Goal: Transaction & Acquisition: Purchase product/service

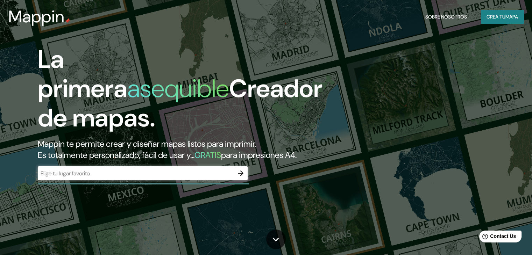
click at [117, 178] on div "​" at bounding box center [143, 174] width 210 height 14
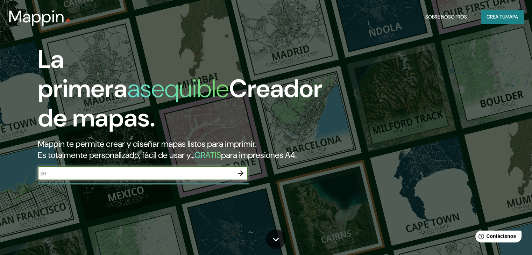
type input "a"
type input "c"
type input "lima [GEOGRAPHIC_DATA]"
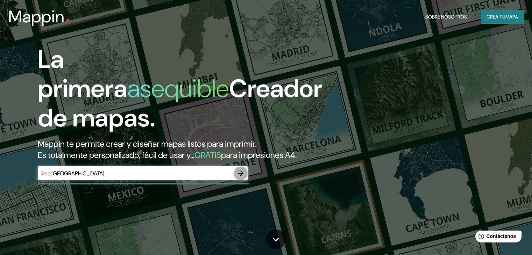
click at [238, 178] on icon "button" at bounding box center [240, 173] width 8 height 8
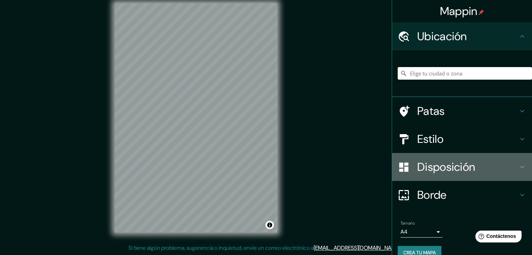
click at [430, 166] on font "Disposición" at bounding box center [446, 167] width 58 height 15
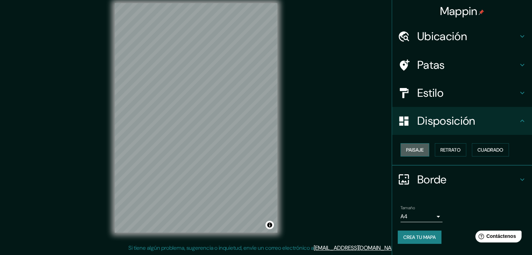
click at [422, 147] on font "Paisaje" at bounding box center [414, 150] width 17 height 6
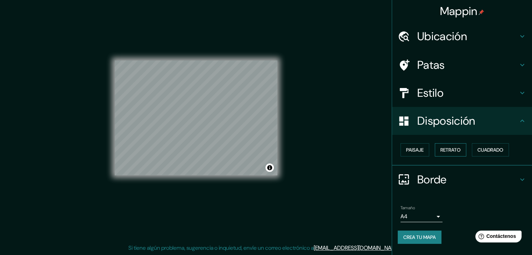
click at [448, 150] on font "Retrato" at bounding box center [450, 150] width 20 height 6
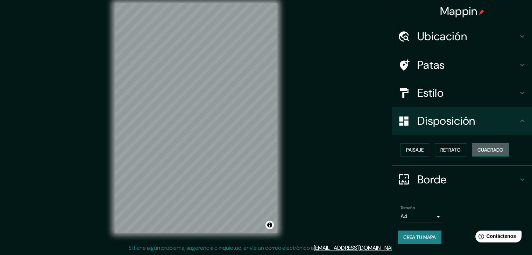
click at [482, 152] on font "Cuadrado" at bounding box center [491, 150] width 26 height 6
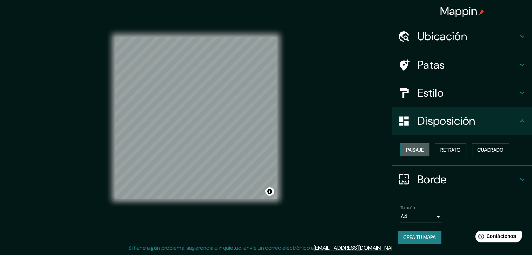
click at [411, 151] on font "Paisaje" at bounding box center [414, 150] width 17 height 6
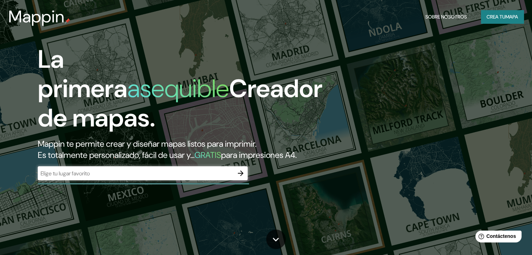
click at [500, 19] on font "Crea tu" at bounding box center [496, 17] width 19 height 6
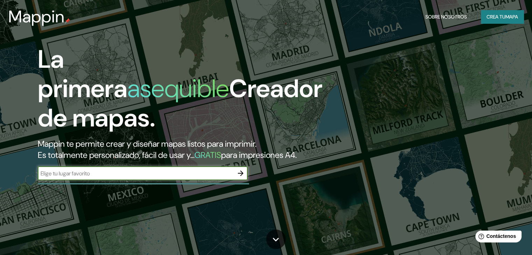
click at [218, 151] on font "GRATIS" at bounding box center [208, 155] width 27 height 11
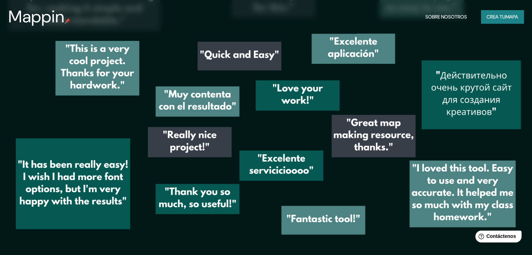
scroll to position [1034, 0]
click at [444, 15] on font "Sobre nosotros" at bounding box center [446, 17] width 42 height 6
click at [346, 212] on img at bounding box center [266, 107] width 532 height 294
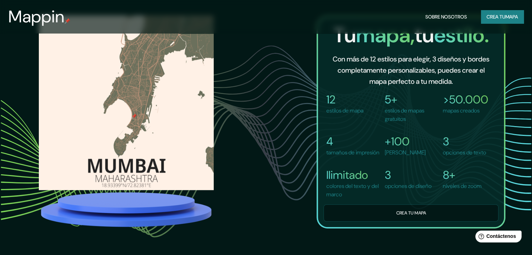
scroll to position [525, 0]
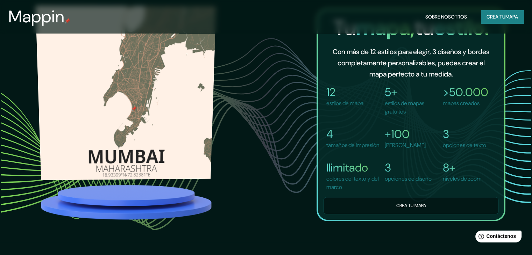
click at [128, 123] on img at bounding box center [126, 93] width 181 height 175
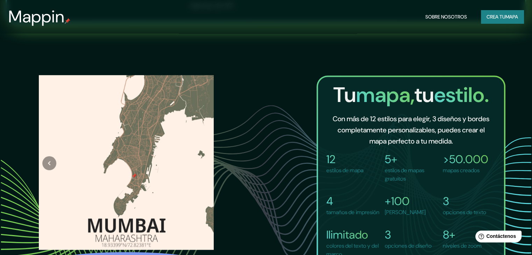
scroll to position [455, 0]
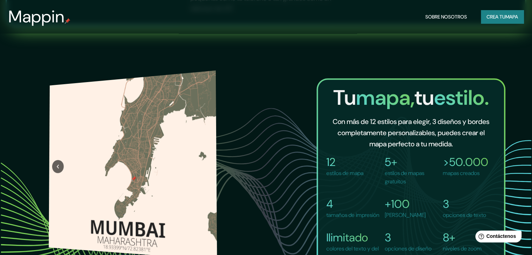
click at [52, 154] on div at bounding box center [58, 166] width 18 height 167
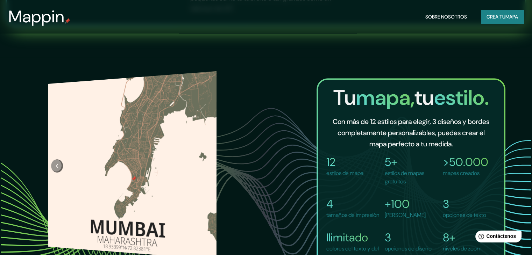
click at [58, 161] on button "Anterior" at bounding box center [57, 159] width 12 height 13
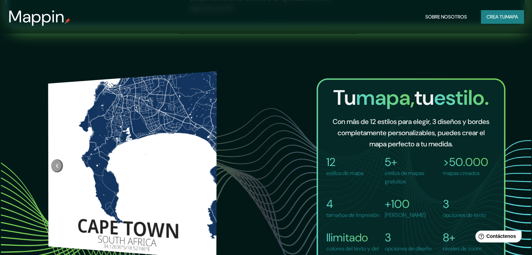
click at [58, 163] on div at bounding box center [57, 160] width 18 height 167
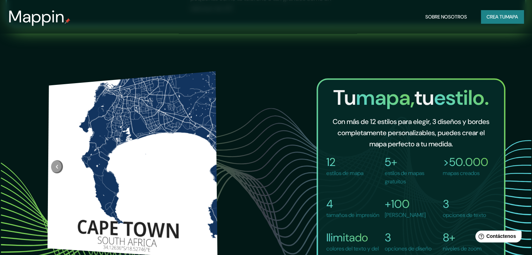
click at [58, 153] on icon "Anterior" at bounding box center [57, 157] width 7 height 8
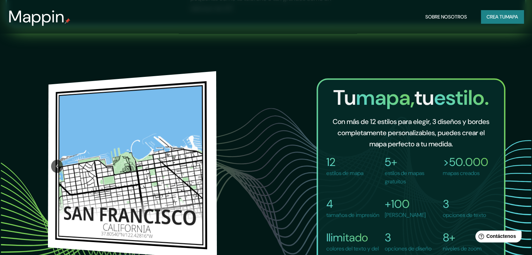
click at [58, 157] on div at bounding box center [57, 159] width 18 height 167
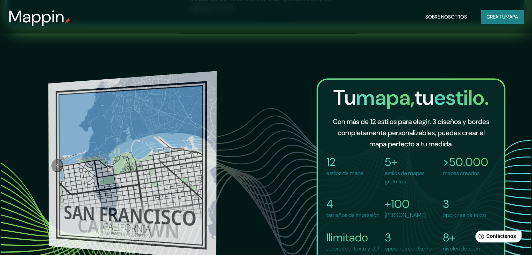
click at [56, 162] on icon "Anterior" at bounding box center [57, 158] width 7 height 8
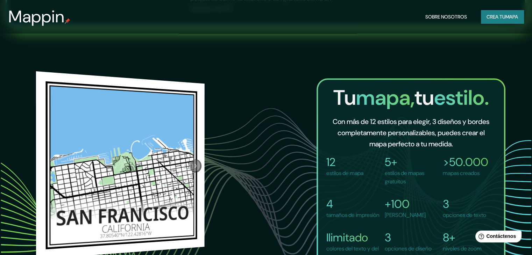
click at [196, 161] on button "Próximo" at bounding box center [196, 164] width 12 height 13
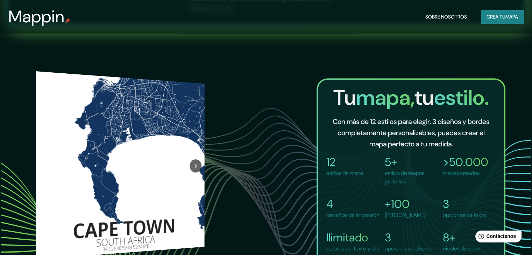
click at [196, 161] on div at bounding box center [196, 152] width 18 height 167
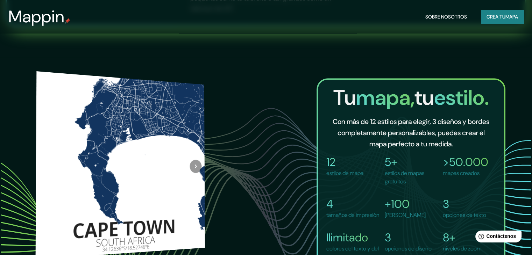
click at [196, 156] on div at bounding box center [195, 166] width 19 height 167
click at [195, 161] on button "Próximo" at bounding box center [196, 165] width 12 height 13
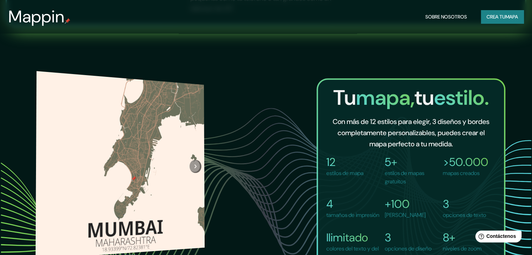
click at [197, 156] on div at bounding box center [195, 160] width 19 height 167
click at [196, 155] on icon "Próximo" at bounding box center [195, 159] width 7 height 8
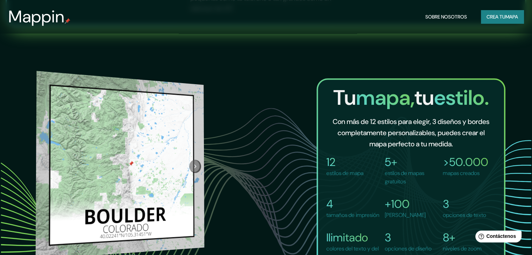
click at [199, 156] on div at bounding box center [195, 154] width 18 height 167
click at [198, 158] on icon "Próximo" at bounding box center [195, 154] width 7 height 8
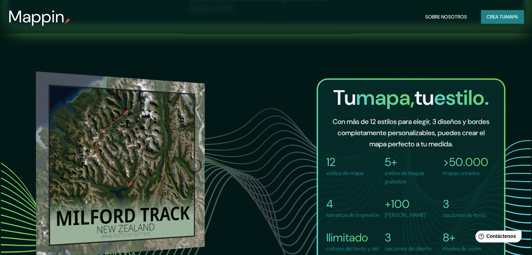
click at [195, 162] on icon "Próximo" at bounding box center [195, 165] width 7 height 8
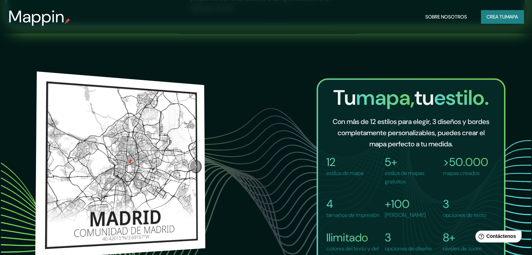
click at [195, 161] on icon "Próximo" at bounding box center [195, 165] width 7 height 8
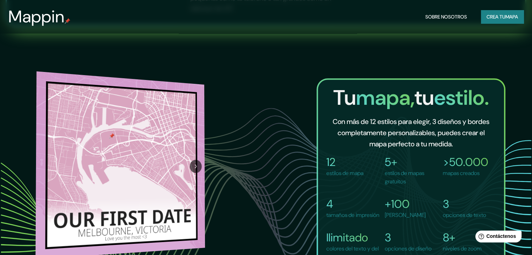
click at [195, 154] on div at bounding box center [195, 165] width 19 height 167
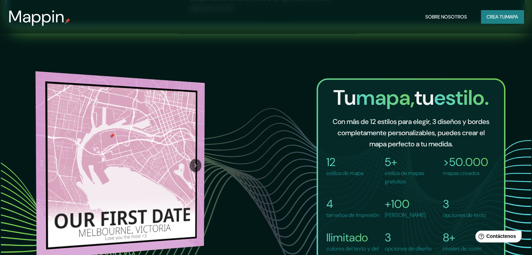
click at [197, 165] on icon "Próximo" at bounding box center [195, 165] width 7 height 8
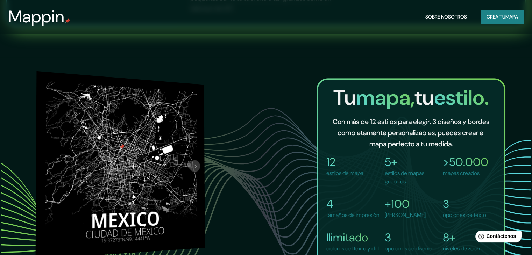
click at [196, 156] on icon "Próximo" at bounding box center [195, 160] width 7 height 8
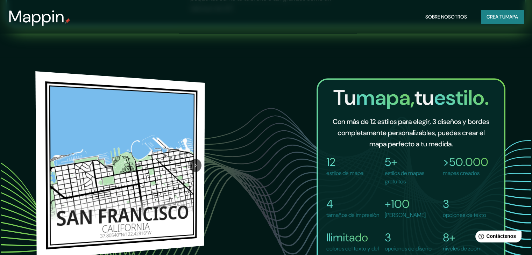
click at [196, 166] on icon "Próximo" at bounding box center [195, 164] width 7 height 8
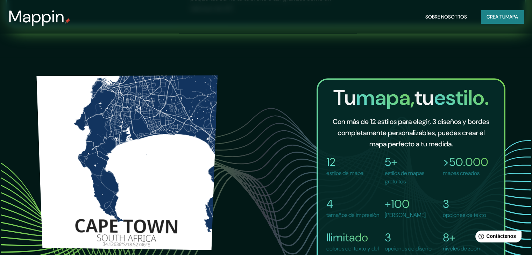
click at [115, 194] on img at bounding box center [127, 158] width 182 height 176
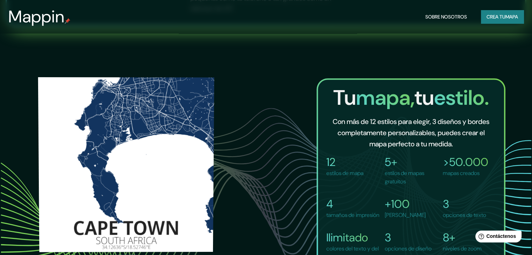
click at [125, 167] on img at bounding box center [126, 154] width 176 height 176
click at [125, 167] on img at bounding box center [126, 157] width 176 height 175
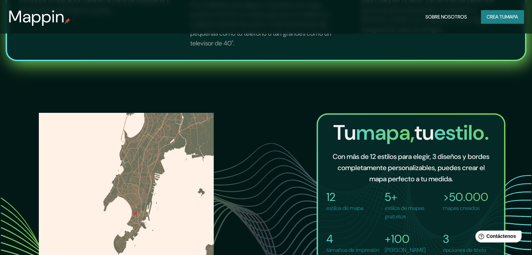
scroll to position [420, 0]
click at [493, 17] on font "Crea tu" at bounding box center [496, 17] width 19 height 6
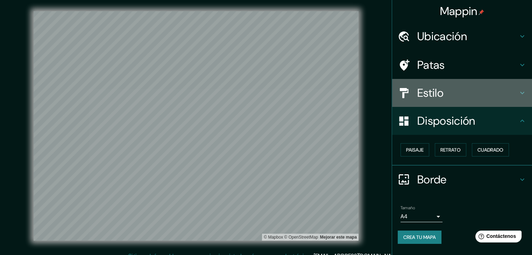
click at [528, 93] on div "Estilo" at bounding box center [462, 93] width 140 height 28
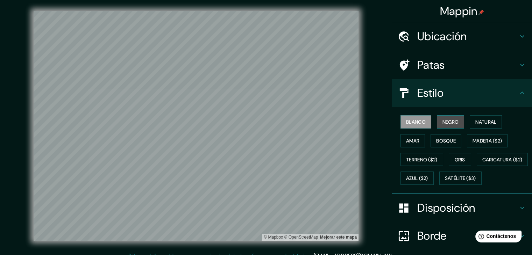
click at [443, 121] on font "Negro" at bounding box center [451, 122] width 16 height 6
click at [416, 123] on font "Blanco" at bounding box center [416, 122] width 20 height 6
click at [475, 120] on font "Natural" at bounding box center [485, 122] width 21 height 6
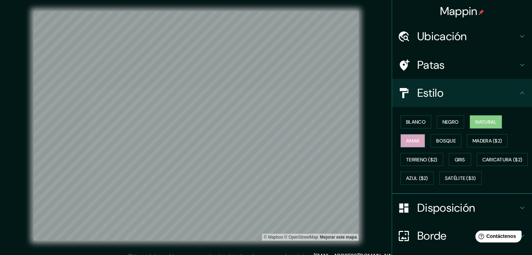
click at [414, 139] on font "Amar" at bounding box center [412, 141] width 13 height 6
click at [440, 140] on font "Bosque" at bounding box center [446, 141] width 20 height 6
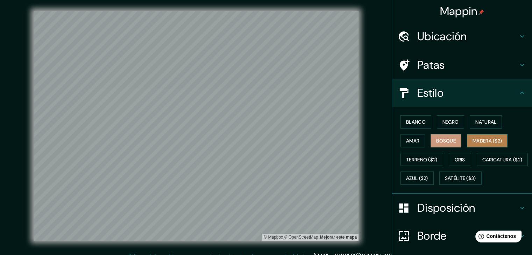
click at [486, 143] on font "Madera ($2)" at bounding box center [487, 141] width 29 height 6
click at [455, 161] on font "Gris" at bounding box center [460, 160] width 10 height 6
click at [444, 143] on font "Bosque" at bounding box center [446, 141] width 20 height 6
click at [406, 138] on font "Amar" at bounding box center [412, 141] width 13 height 6
click at [439, 140] on font "Bosque" at bounding box center [446, 141] width 20 height 6
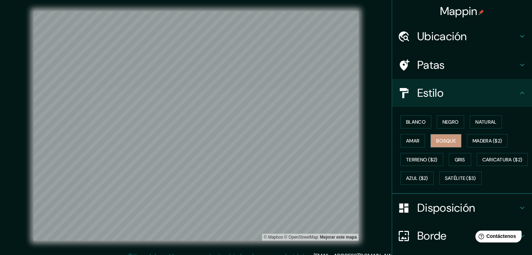
click at [423, 33] on font "Ubicación" at bounding box center [442, 36] width 50 height 15
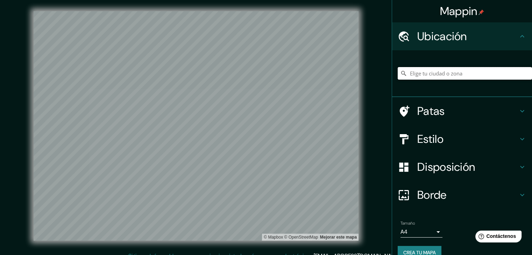
drag, startPoint x: 434, startPoint y: 69, endPoint x: 428, endPoint y: 75, distance: 8.2
click at [433, 70] on input "Elige tu ciudad o zona" at bounding box center [465, 73] width 134 height 13
click at [428, 75] on input "Elige tu ciudad o zona" at bounding box center [465, 73] width 134 height 13
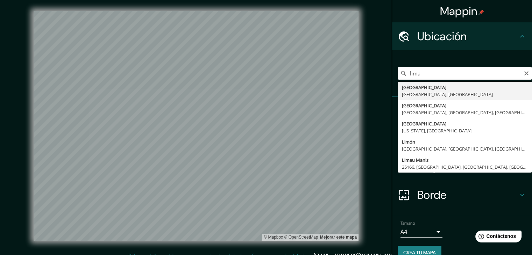
type input "[GEOGRAPHIC_DATA], [GEOGRAPHIC_DATA], [GEOGRAPHIC_DATA]"
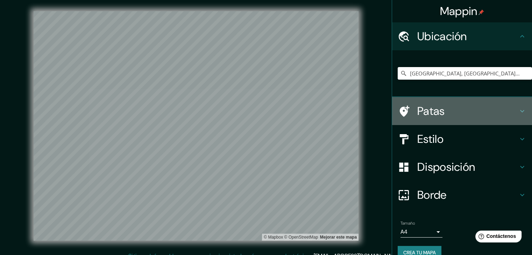
click at [495, 113] on h4 "Patas" at bounding box center [467, 111] width 101 height 14
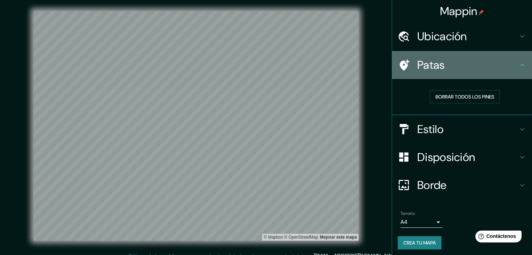
click at [475, 71] on h4 "Patas" at bounding box center [467, 65] width 101 height 14
click at [521, 66] on div "Patas" at bounding box center [462, 65] width 140 height 28
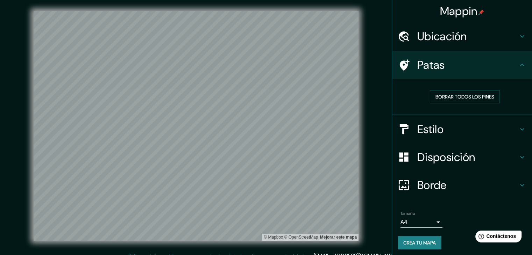
click at [518, 62] on icon at bounding box center [522, 65] width 8 height 8
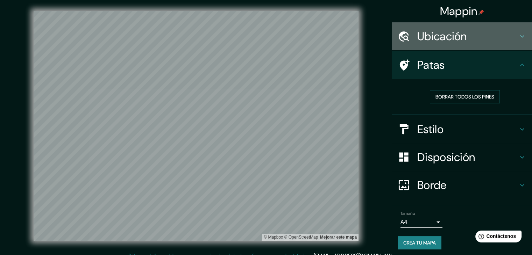
click at [509, 38] on h4 "Ubicación" at bounding box center [467, 36] width 101 height 14
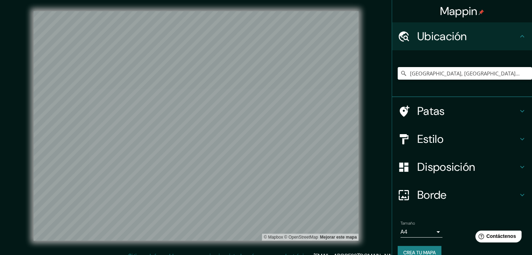
click at [509, 38] on h4 "Ubicación" at bounding box center [467, 36] width 101 height 14
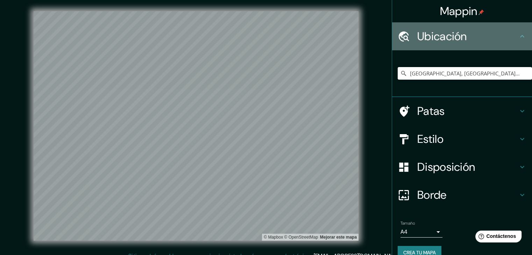
click at [522, 39] on div "Ubicación" at bounding box center [462, 36] width 140 height 28
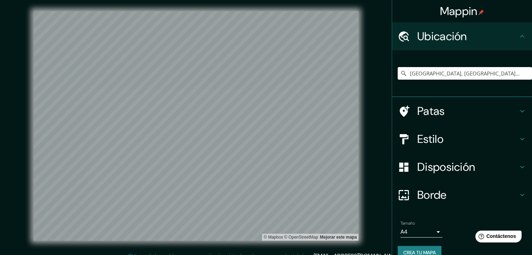
click at [518, 37] on icon at bounding box center [522, 36] width 8 height 8
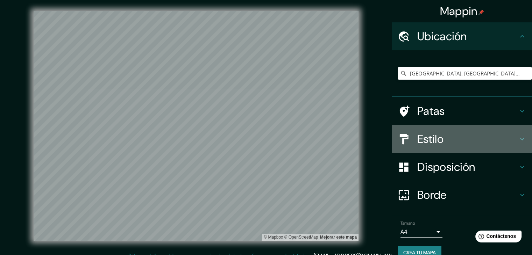
click at [517, 134] on div "Estilo" at bounding box center [462, 139] width 140 height 28
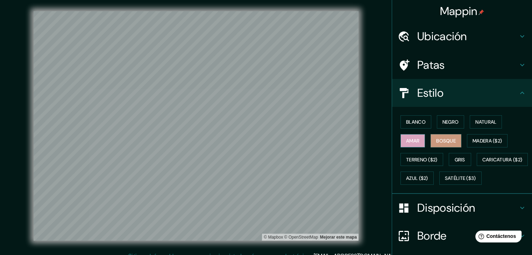
click at [411, 139] on font "Amar" at bounding box center [412, 141] width 13 height 6
click at [410, 124] on font "Blanco" at bounding box center [416, 122] width 20 height 6
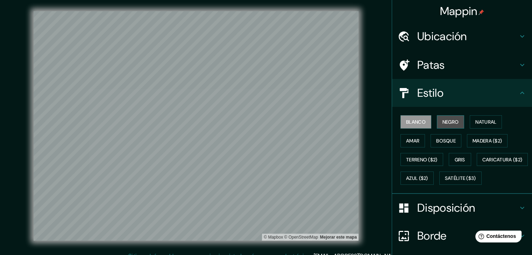
click at [443, 122] on font "Negro" at bounding box center [451, 122] width 16 height 6
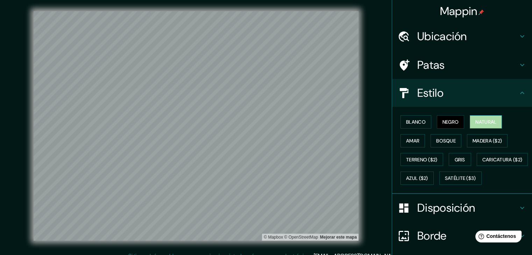
click at [481, 123] on font "Natural" at bounding box center [485, 122] width 21 height 6
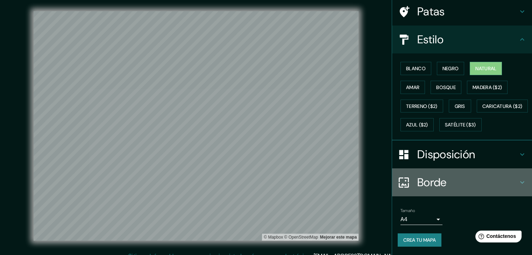
click at [426, 181] on font "Borde" at bounding box center [431, 182] width 29 height 15
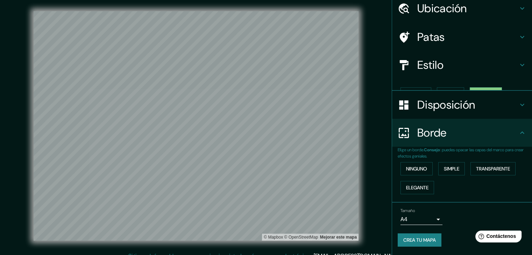
scroll to position [16, 0]
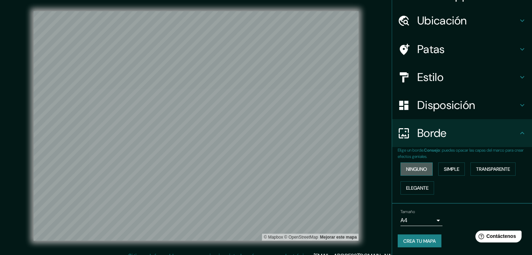
click at [418, 171] on font "Ninguno" at bounding box center [416, 169] width 21 height 6
click at [451, 169] on font "Simple" at bounding box center [451, 169] width 15 height 6
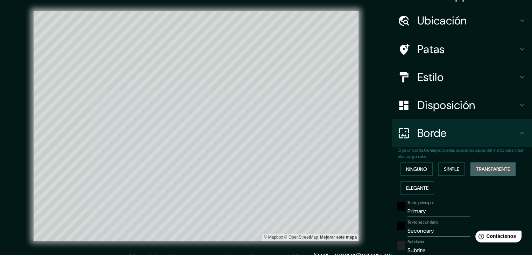
click at [481, 167] on font "Transparente" at bounding box center [493, 169] width 34 height 6
click at [420, 170] on font "Ninguno" at bounding box center [416, 169] width 21 height 6
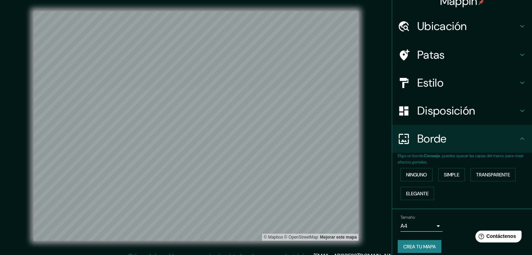
scroll to position [0, 0]
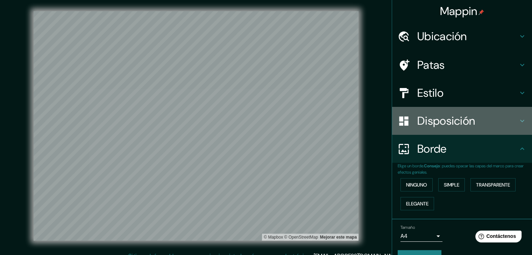
click at [480, 125] on h4 "Disposición" at bounding box center [467, 121] width 101 height 14
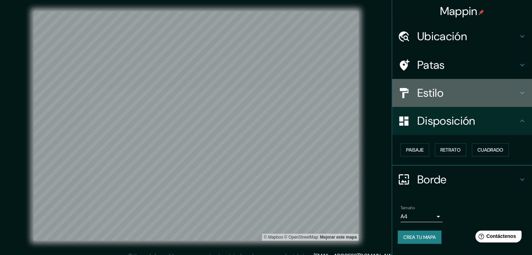
click at [518, 94] on icon at bounding box center [522, 93] width 8 height 8
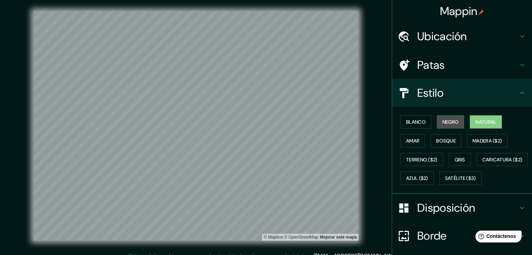
click at [443, 120] on font "Negro" at bounding box center [451, 122] width 16 height 6
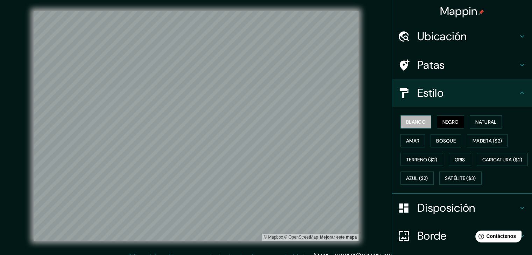
click at [410, 122] on font "Blanco" at bounding box center [416, 122] width 20 height 6
click at [436, 140] on font "Bosque" at bounding box center [446, 141] width 20 height 6
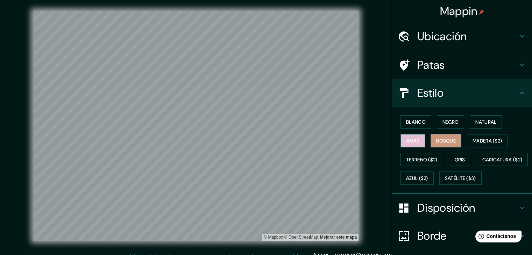
click at [406, 141] on font "Amar" at bounding box center [412, 141] width 13 height 6
click at [474, 141] on font "Madera ($2)" at bounding box center [487, 141] width 29 height 6
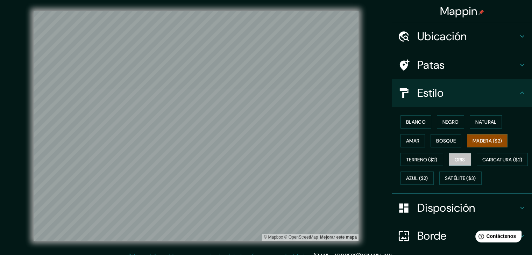
click at [458, 157] on font "Gris" at bounding box center [460, 160] width 10 height 6
click at [437, 142] on font "Bosque" at bounding box center [446, 141] width 20 height 6
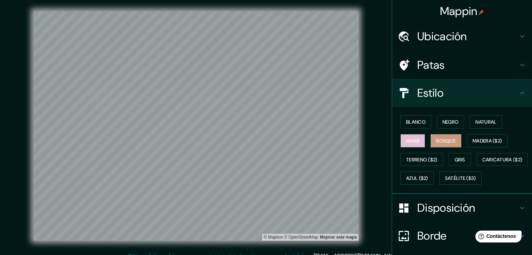
click at [407, 141] on font "Amar" at bounding box center [412, 141] width 13 height 6
